Goal: Task Accomplishment & Management: Use online tool/utility

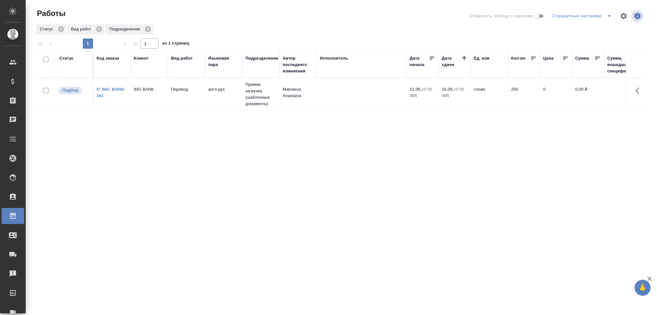
click at [317, 103] on td at bounding box center [362, 94] width 90 height 22
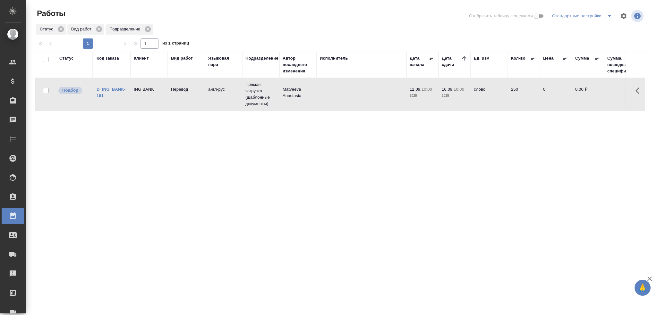
click at [317, 103] on td at bounding box center [362, 94] width 90 height 22
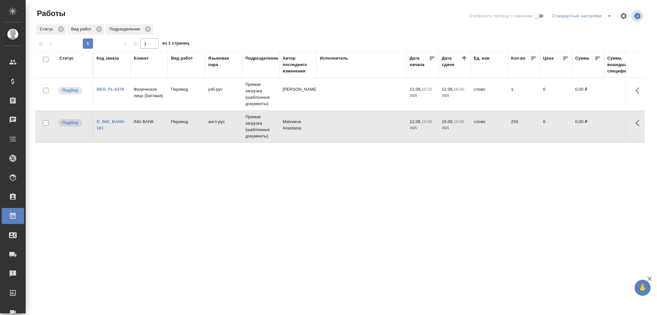
click at [361, 97] on td at bounding box center [362, 94] width 90 height 22
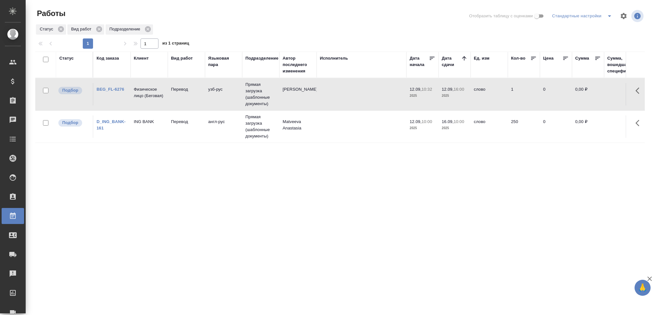
click at [361, 97] on td at bounding box center [362, 94] width 90 height 22
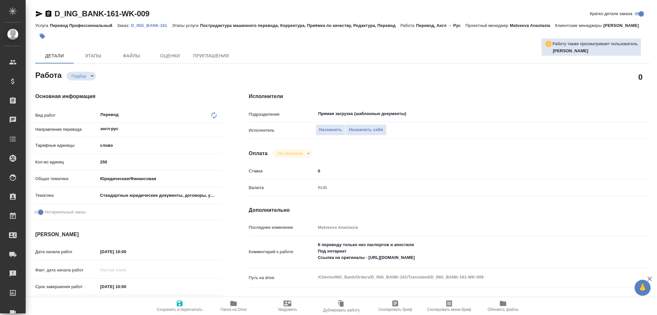
type textarea "x"
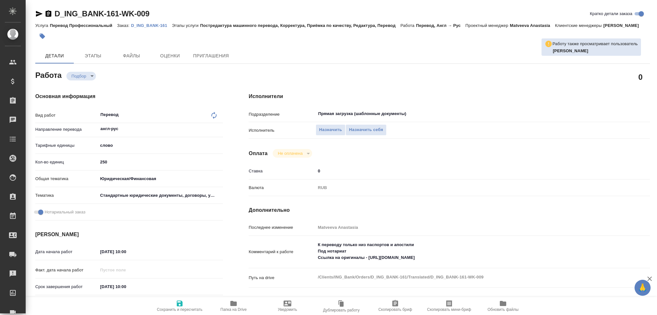
type textarea "x"
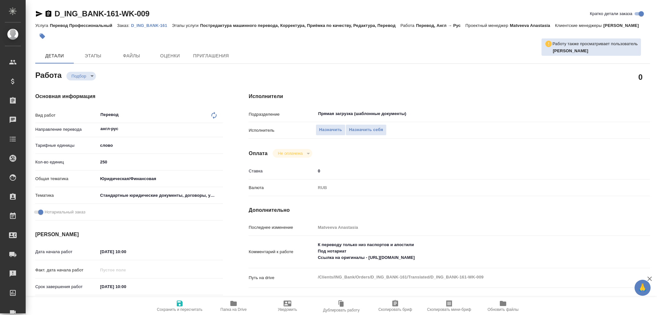
scroll to position [64, 0]
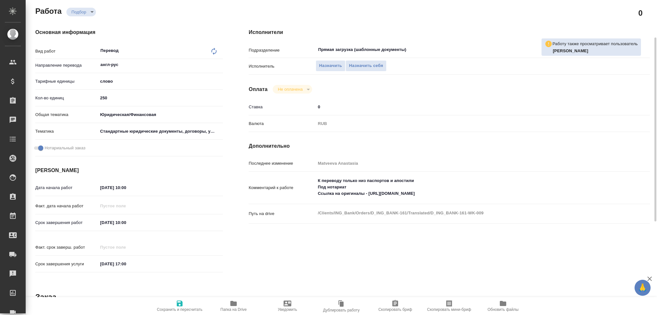
type textarea "x"
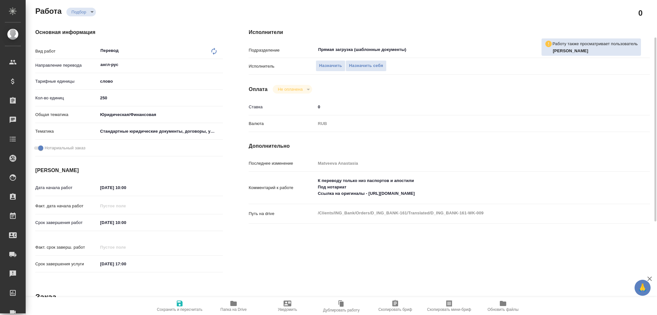
type textarea "x"
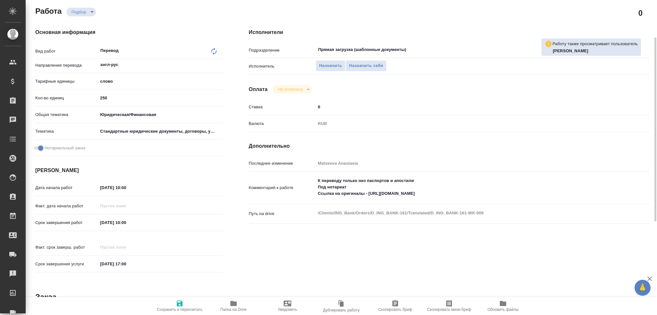
type textarea "x"
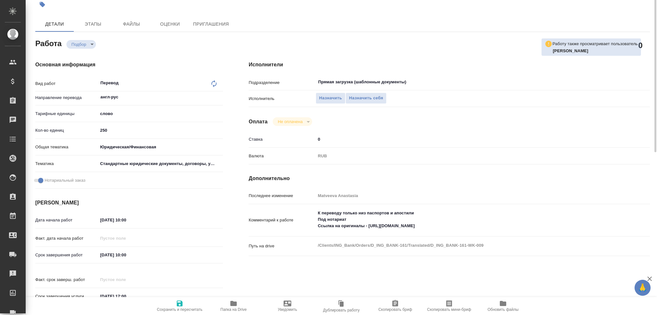
scroll to position [0, 0]
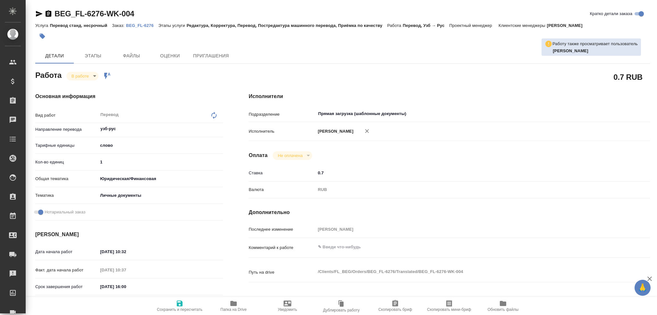
type textarea "x"
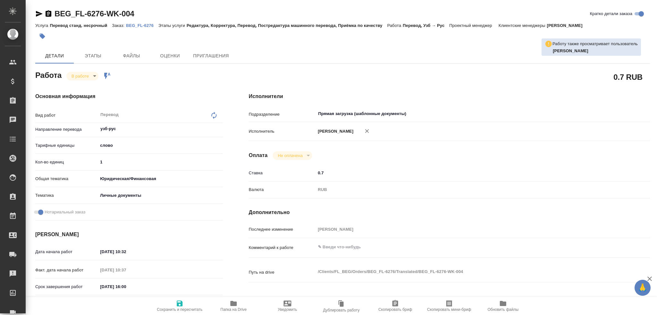
type textarea "x"
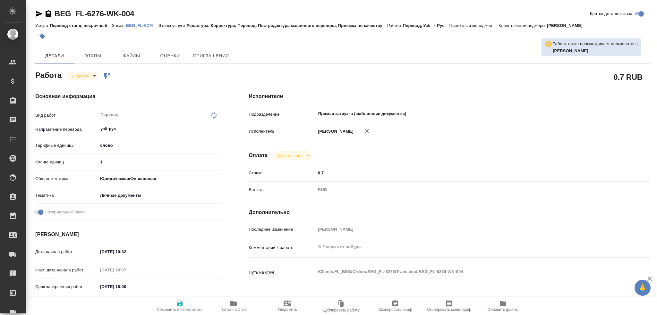
type textarea "x"
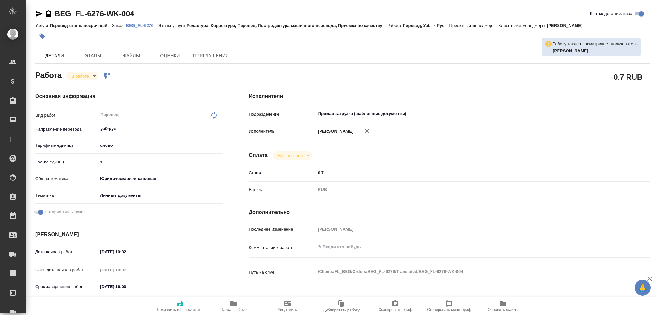
type textarea "x"
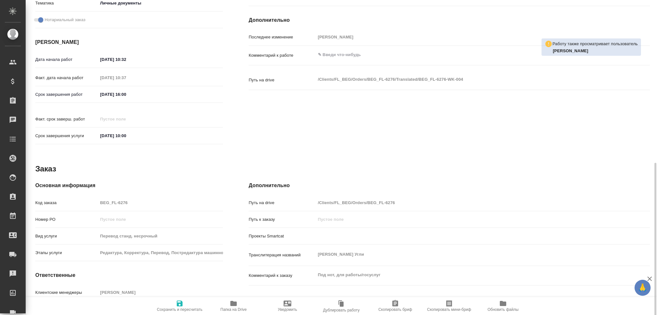
scroll to position [224, 0]
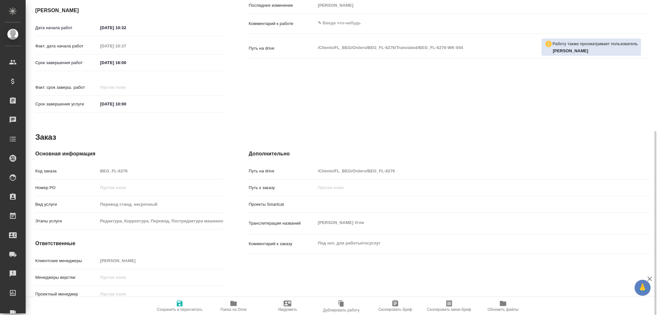
type textarea "x"
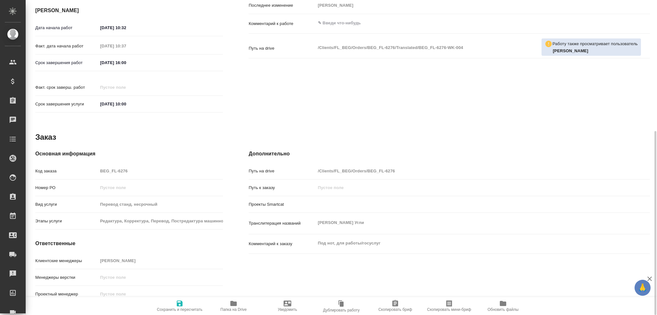
type textarea "x"
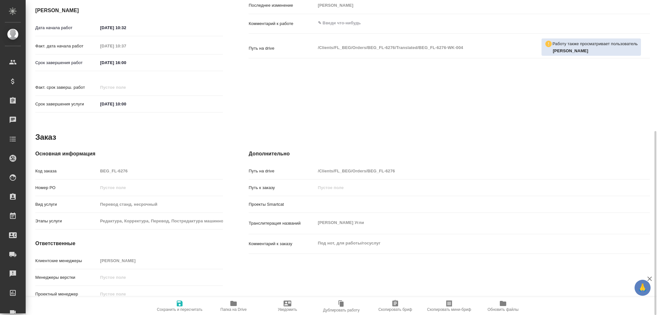
type textarea "x"
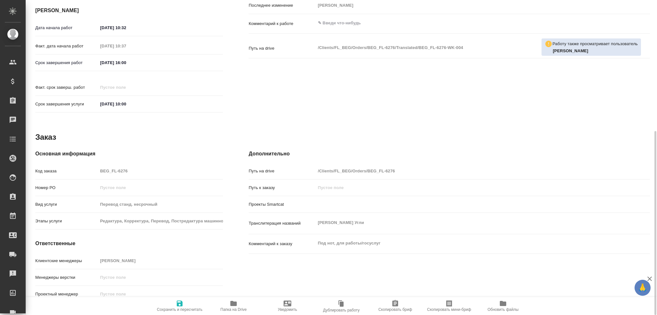
type textarea "x"
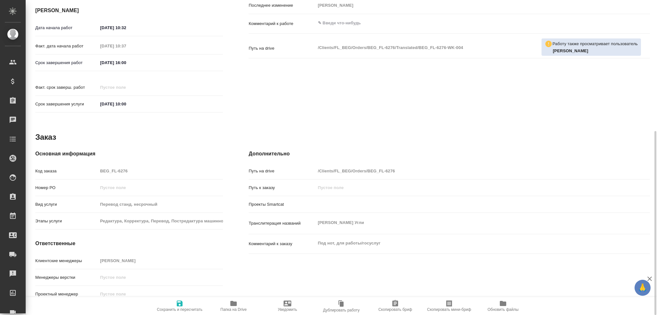
type textarea "x"
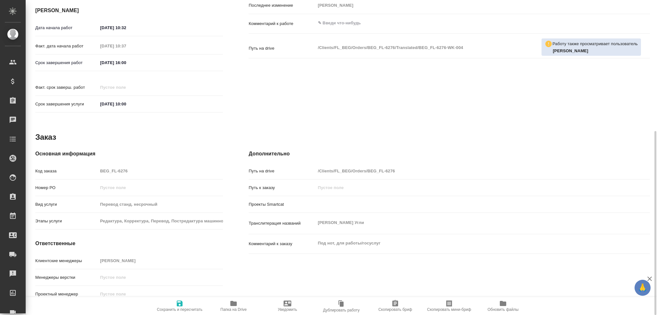
type textarea "x"
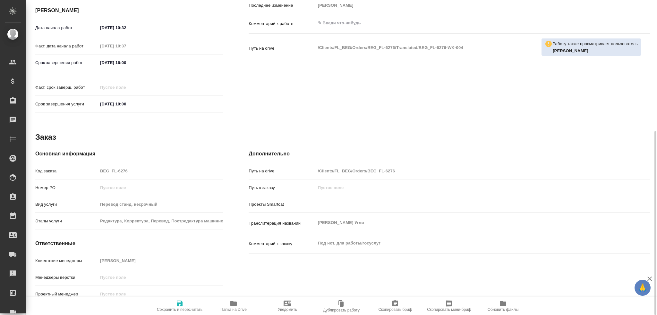
type textarea "x"
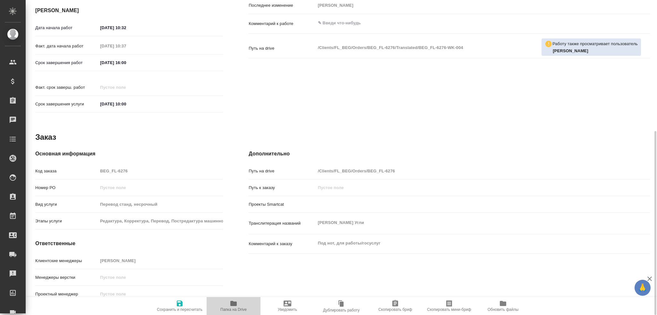
click at [241, 306] on span "Папка на Drive" at bounding box center [233, 306] width 46 height 12
